Goal: Task Accomplishment & Management: Manage account settings

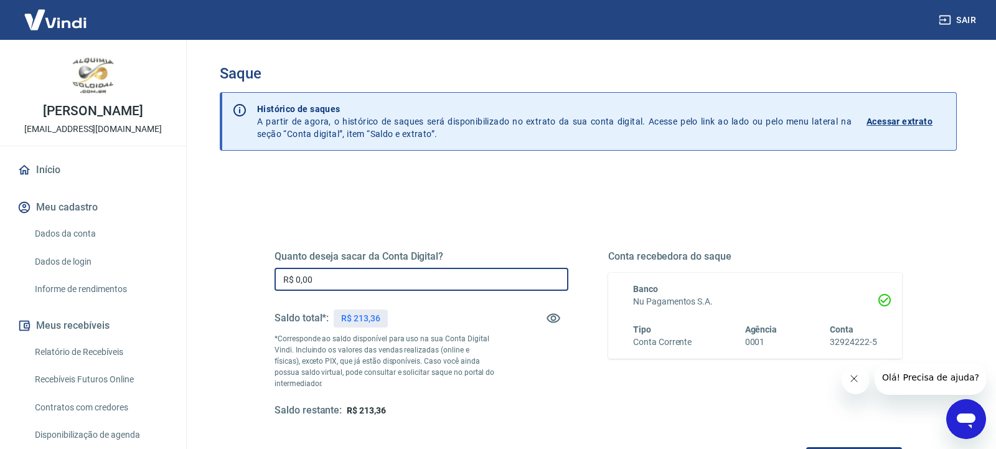
click at [322, 278] on input "R$ 0,00" at bounding box center [421, 279] width 294 height 23
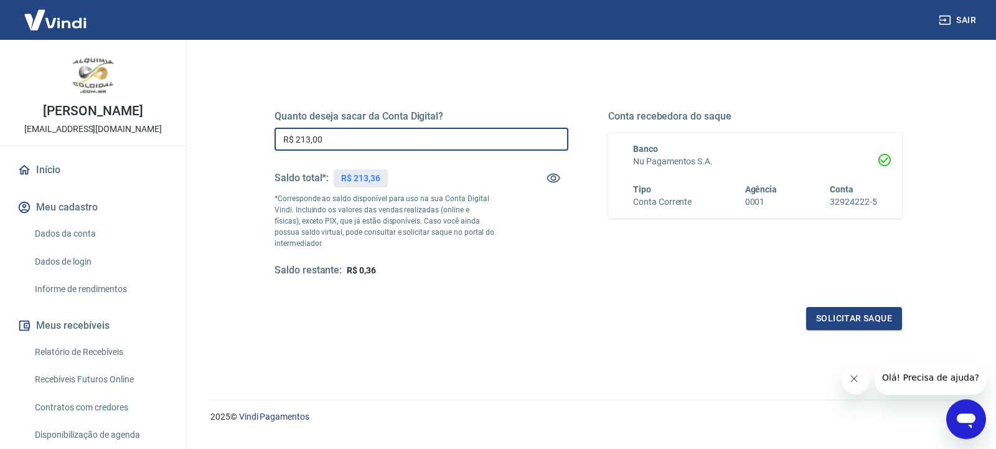
scroll to position [168, 0]
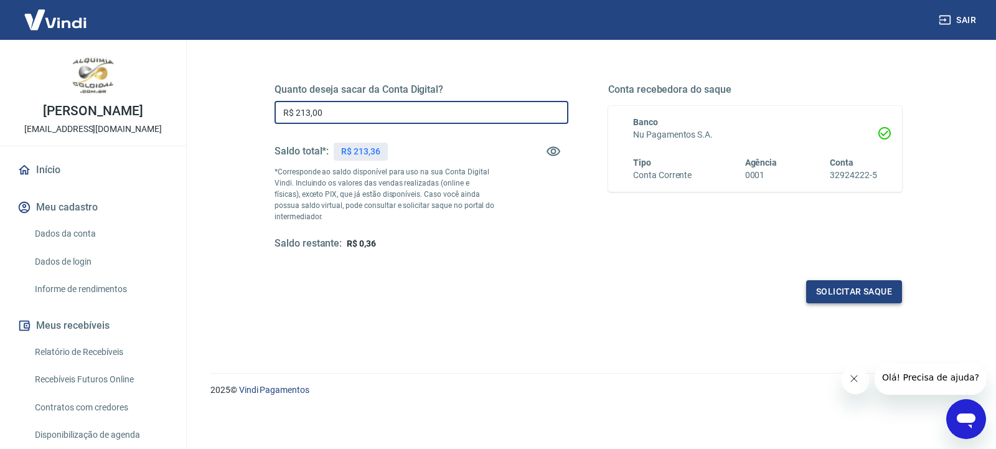
type input "R$ 213,00"
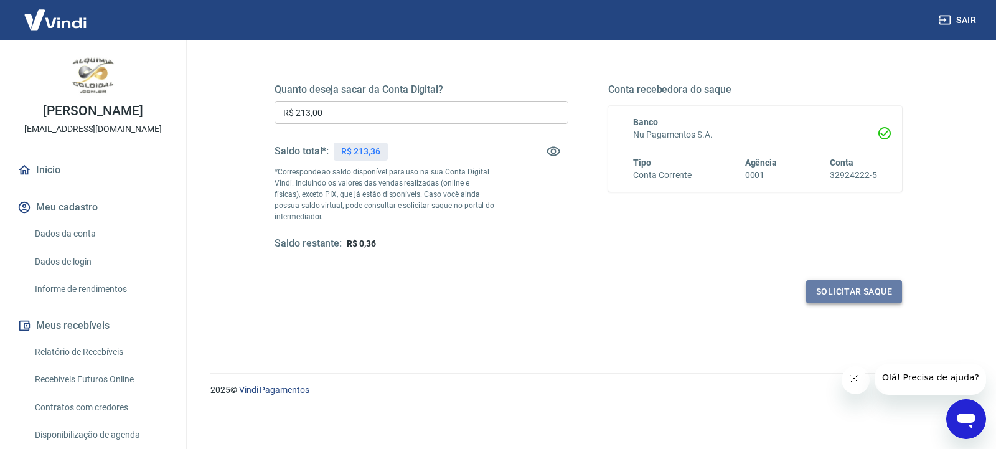
click at [834, 291] on button "Solicitar saque" at bounding box center [854, 291] width 96 height 23
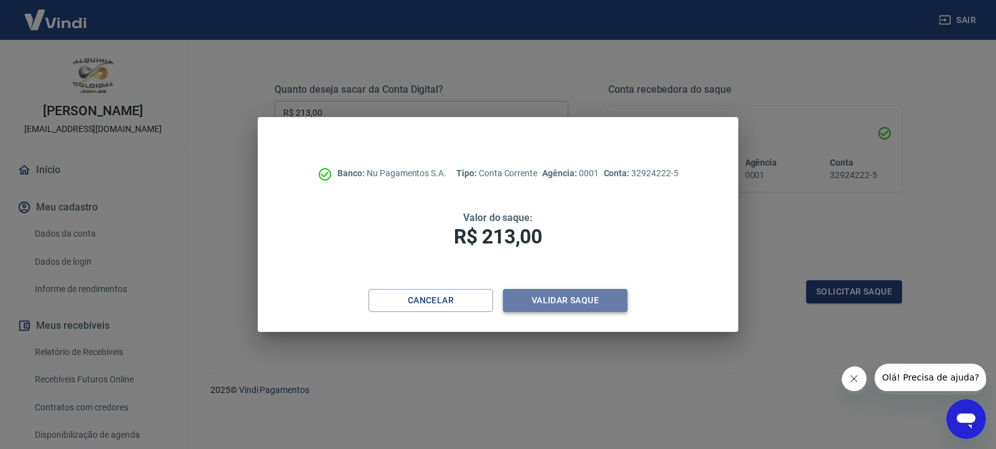
click at [550, 301] on button "Validar saque" at bounding box center [565, 300] width 124 height 23
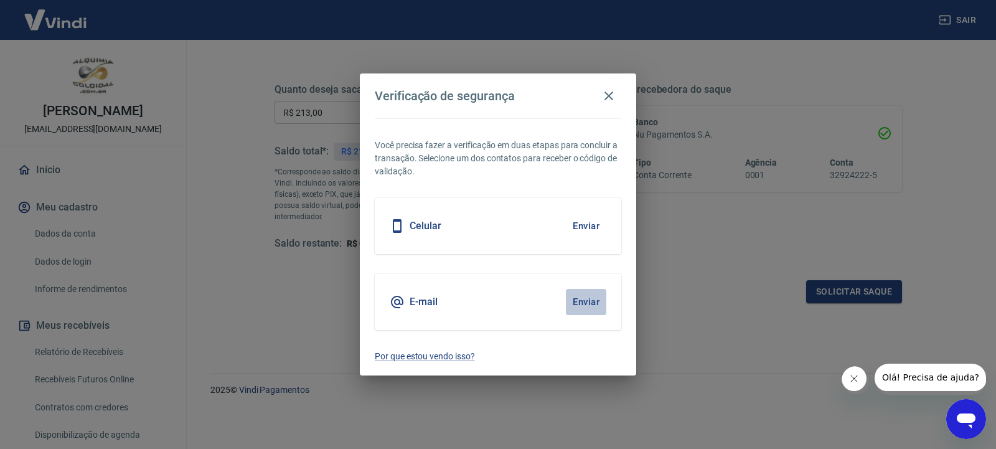
click at [577, 305] on button "Enviar" at bounding box center [586, 302] width 40 height 26
